Goal: Task Accomplishment & Management: Manage account settings

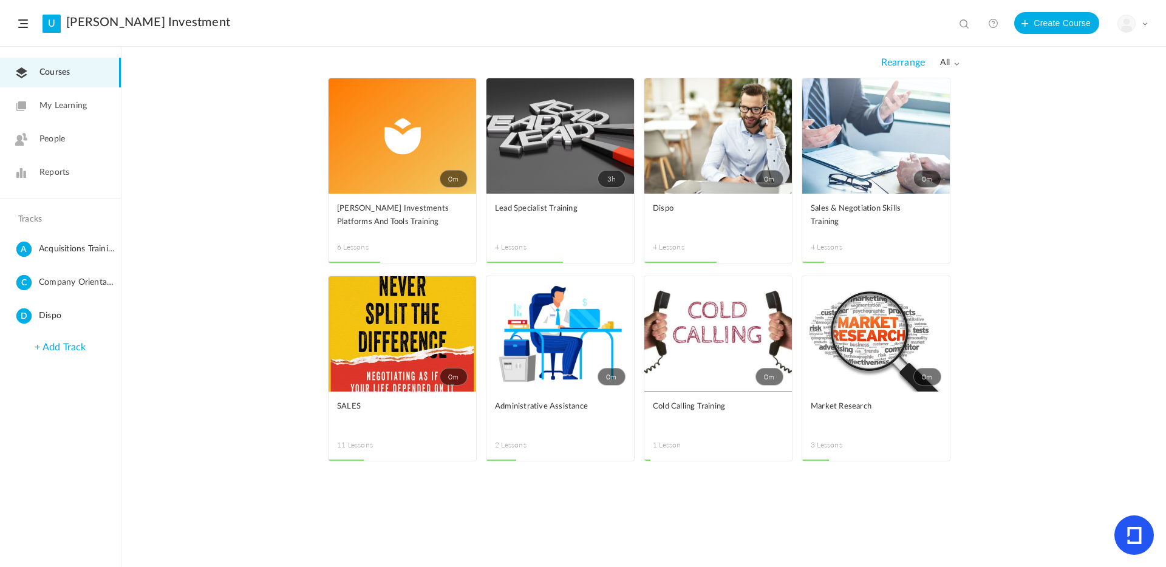
click at [46, 139] on span "People" at bounding box center [52, 139] width 26 height 13
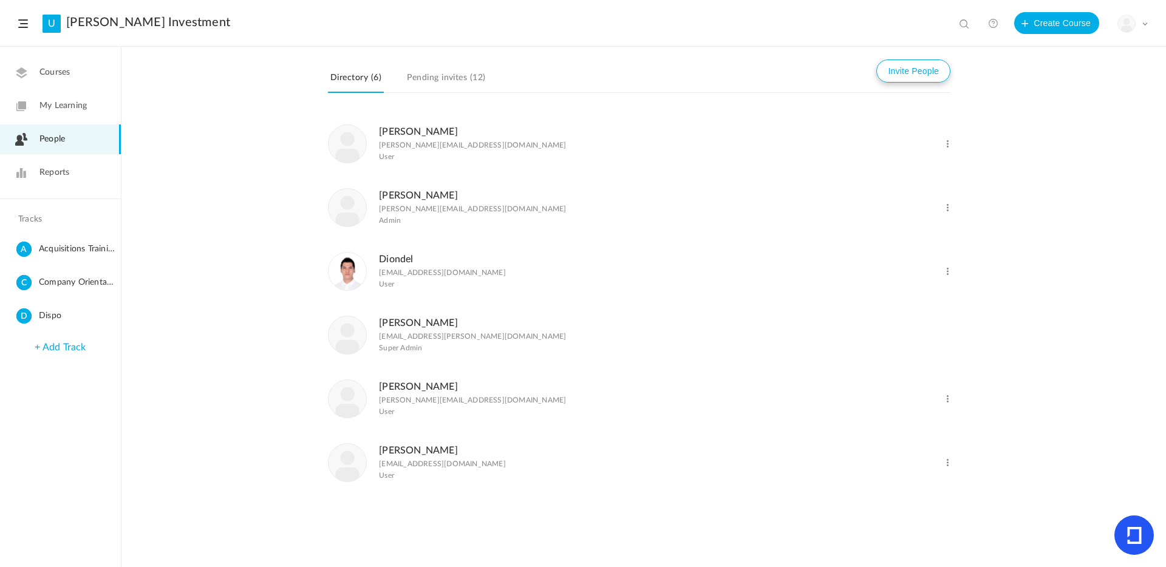
click at [919, 74] on button "Invite People" at bounding box center [914, 71] width 74 height 23
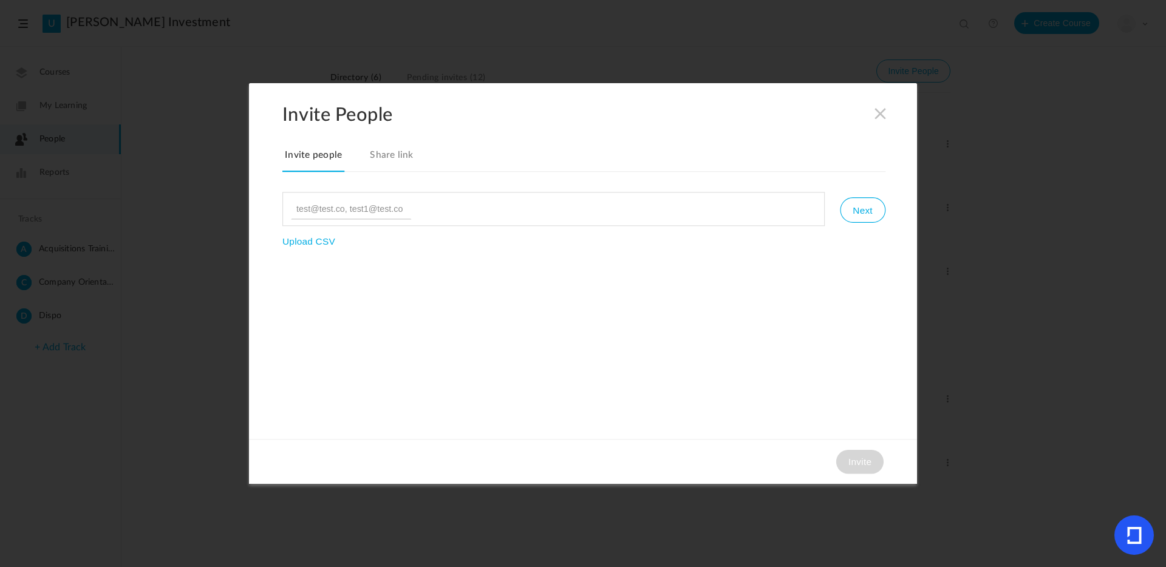
type input "[EMAIL_ADDRESS][DOMAIN_NAME]"
click at [865, 214] on button "Next" at bounding box center [862, 210] width 45 height 26
click at [862, 463] on button "Invite" at bounding box center [860, 462] width 47 height 24
click at [856, 461] on button "Invite" at bounding box center [860, 462] width 47 height 24
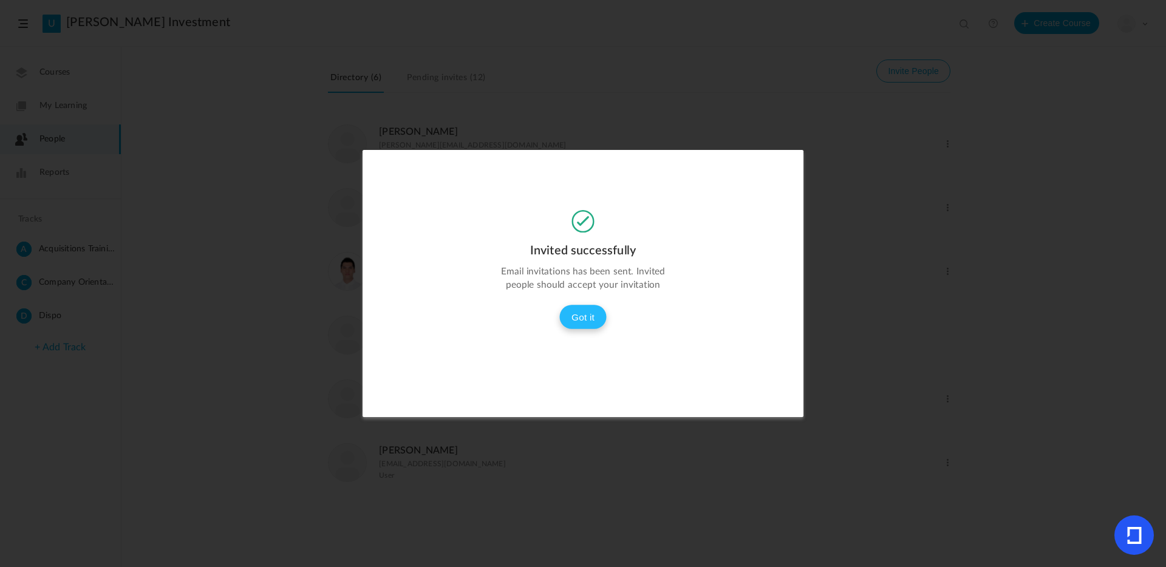
click at [584, 307] on button "Got it" at bounding box center [583, 317] width 47 height 24
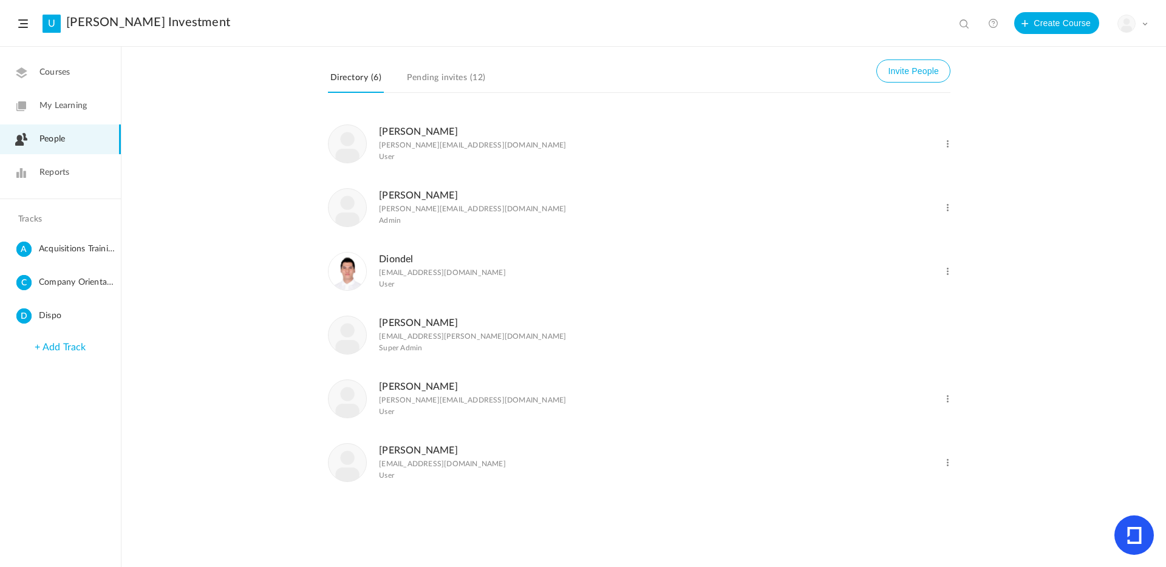
click at [64, 74] on span "Courses" at bounding box center [54, 72] width 30 height 13
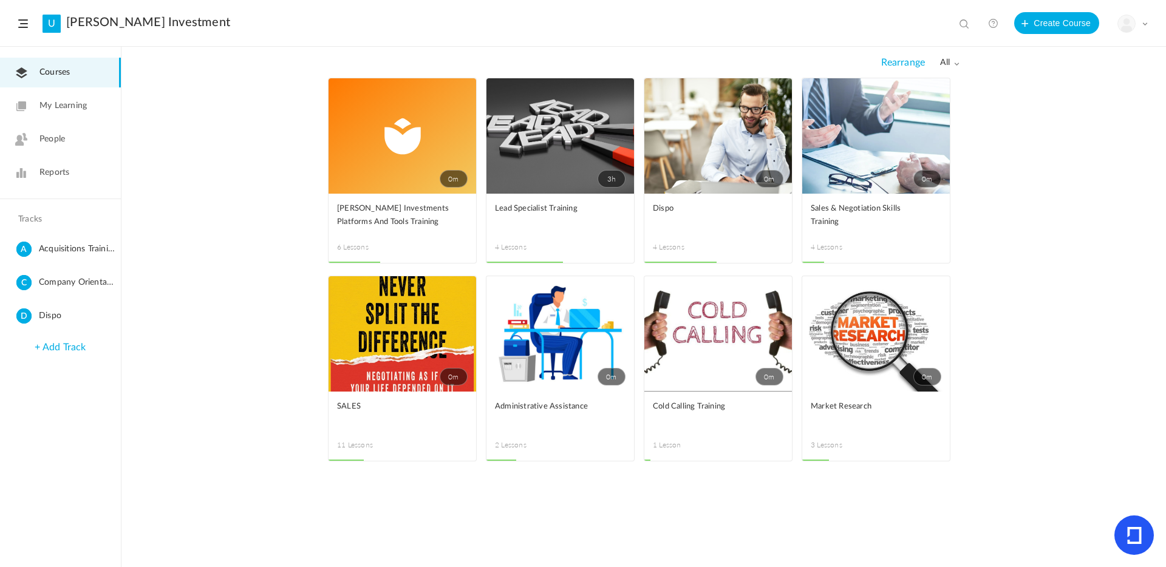
click at [433, 133] on link "0m" at bounding box center [403, 135] width 148 height 115
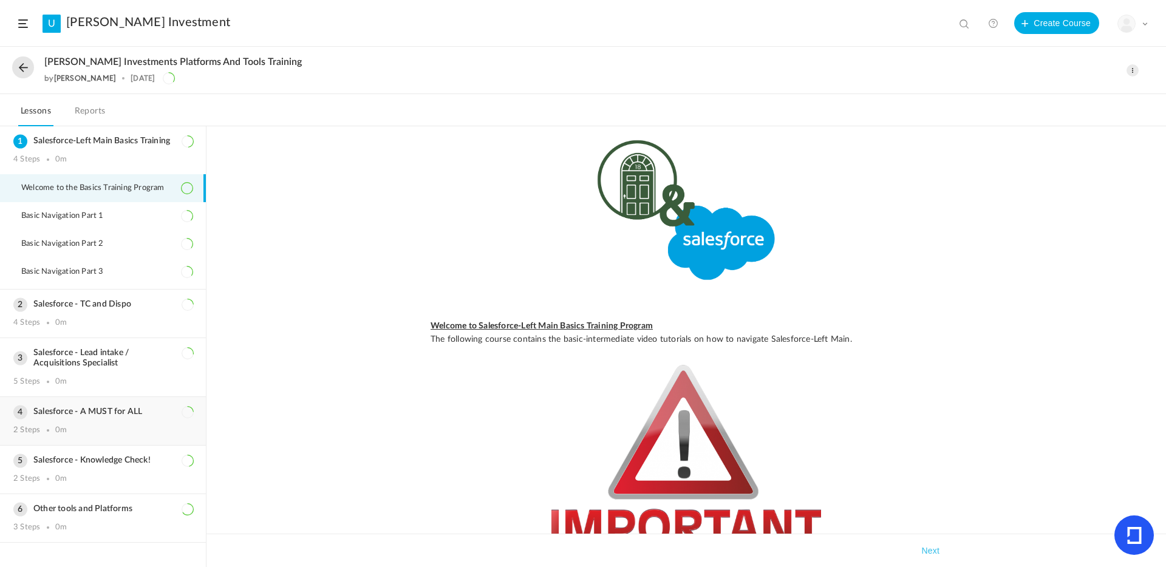
scroll to position [63, 0]
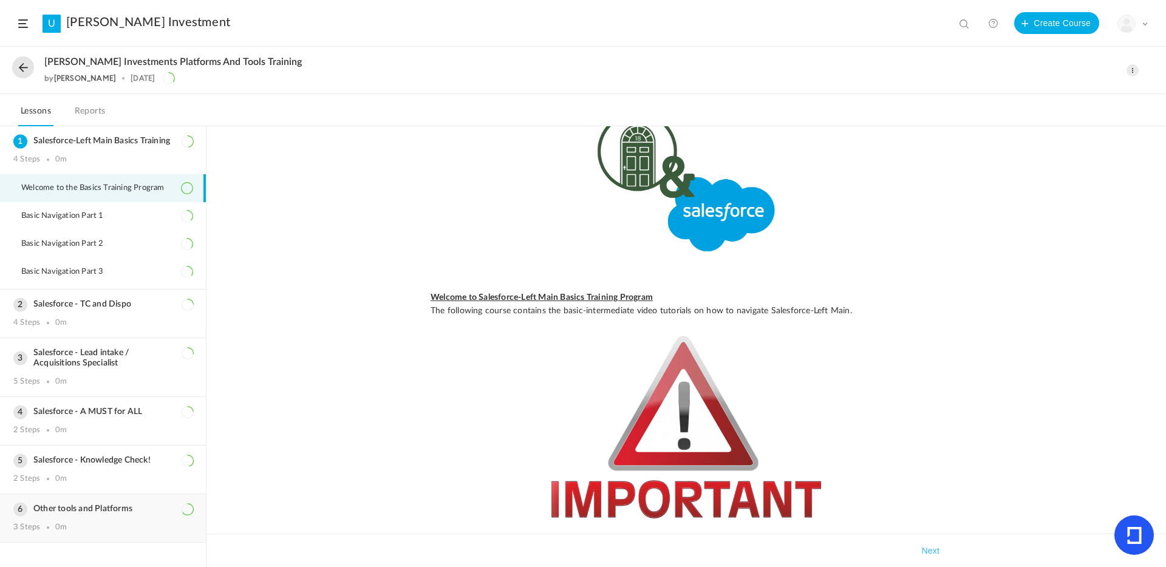
click at [132, 498] on div "Other tools and Platforms 3 Steps 0m" at bounding box center [103, 519] width 206 height 48
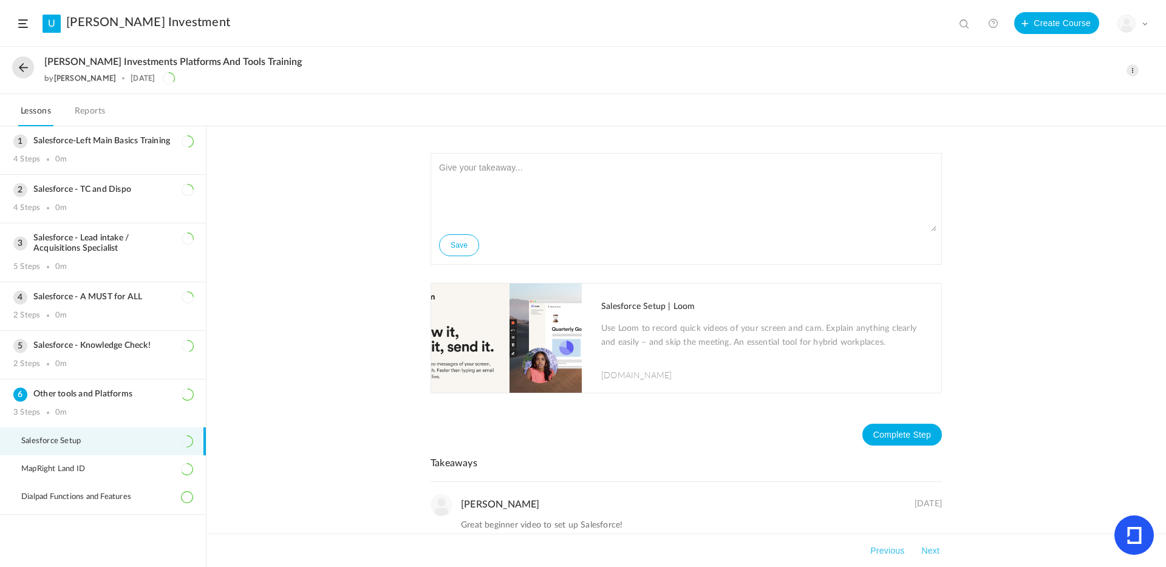
click at [19, 60] on button at bounding box center [23, 68] width 22 height 22
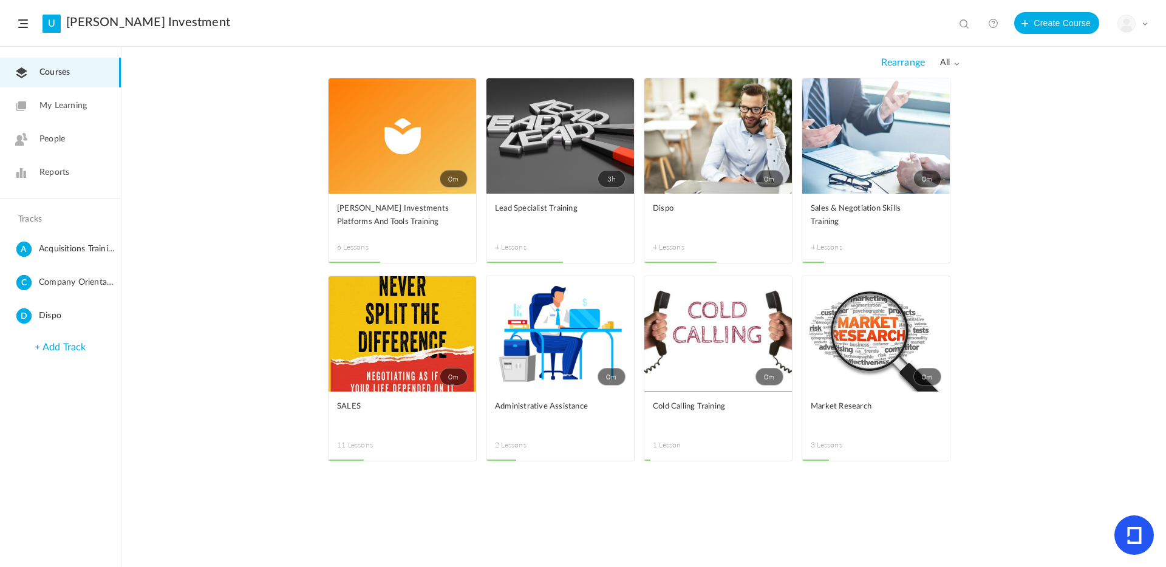
click at [442, 156] on link "0m" at bounding box center [403, 135] width 148 height 115
